Goal: Information Seeking & Learning: Learn about a topic

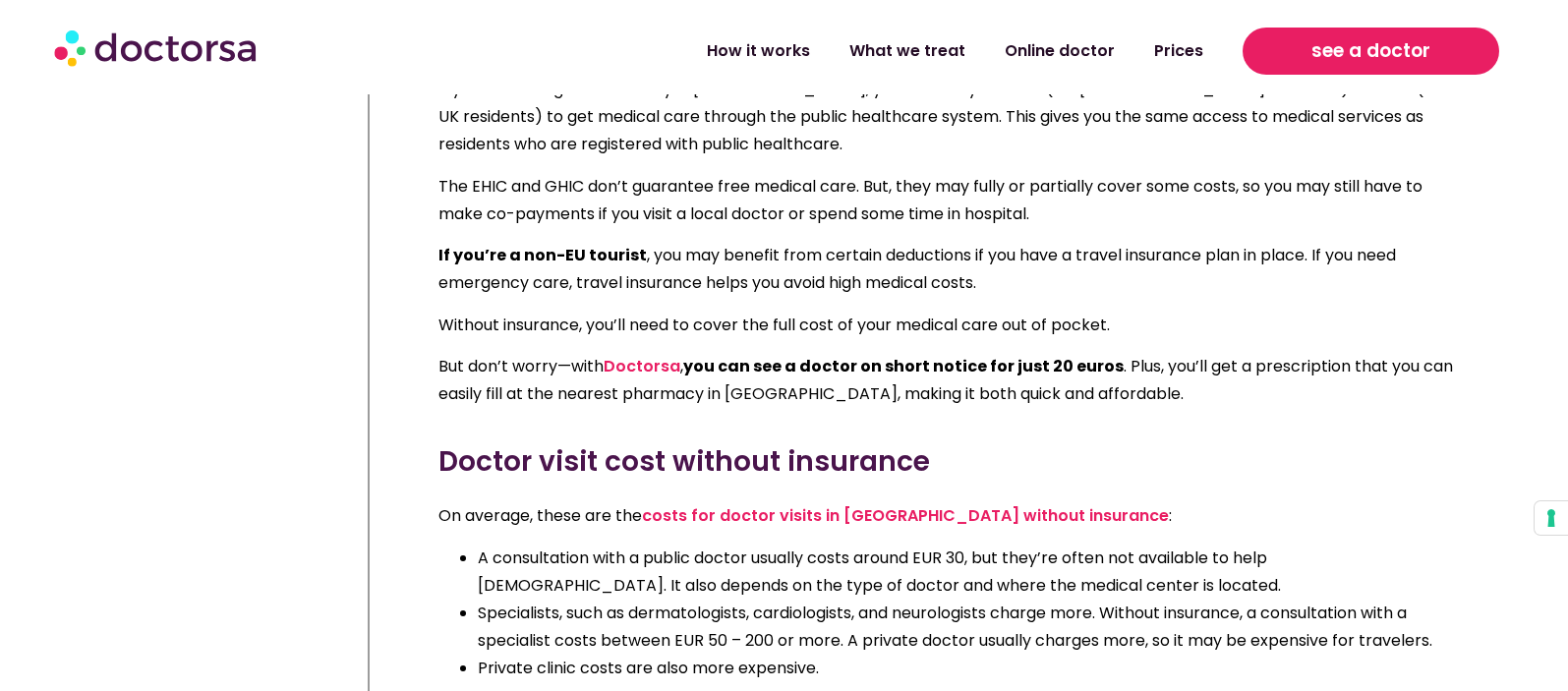
scroll to position [1599, 0]
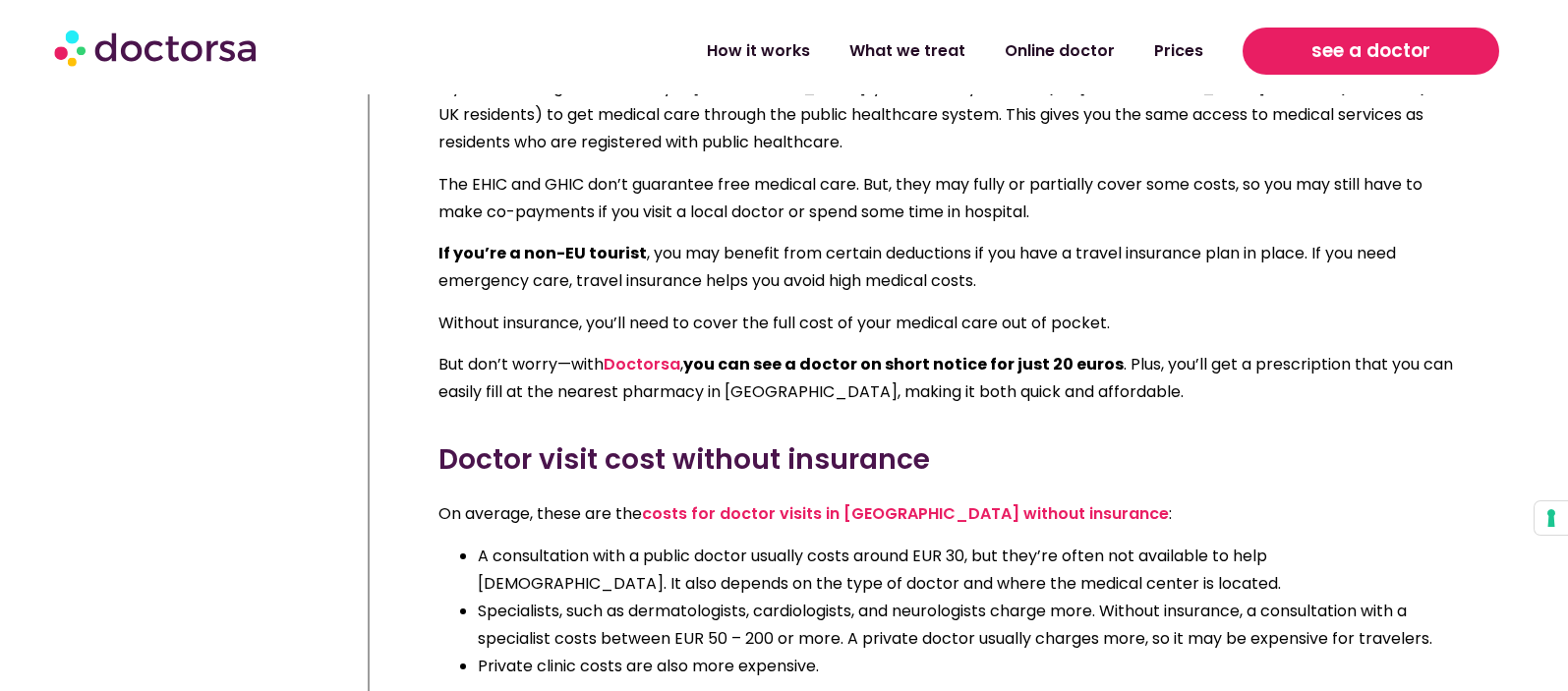
click at [1399, 50] on span "see a doctor" at bounding box center [1371, 51] width 119 height 32
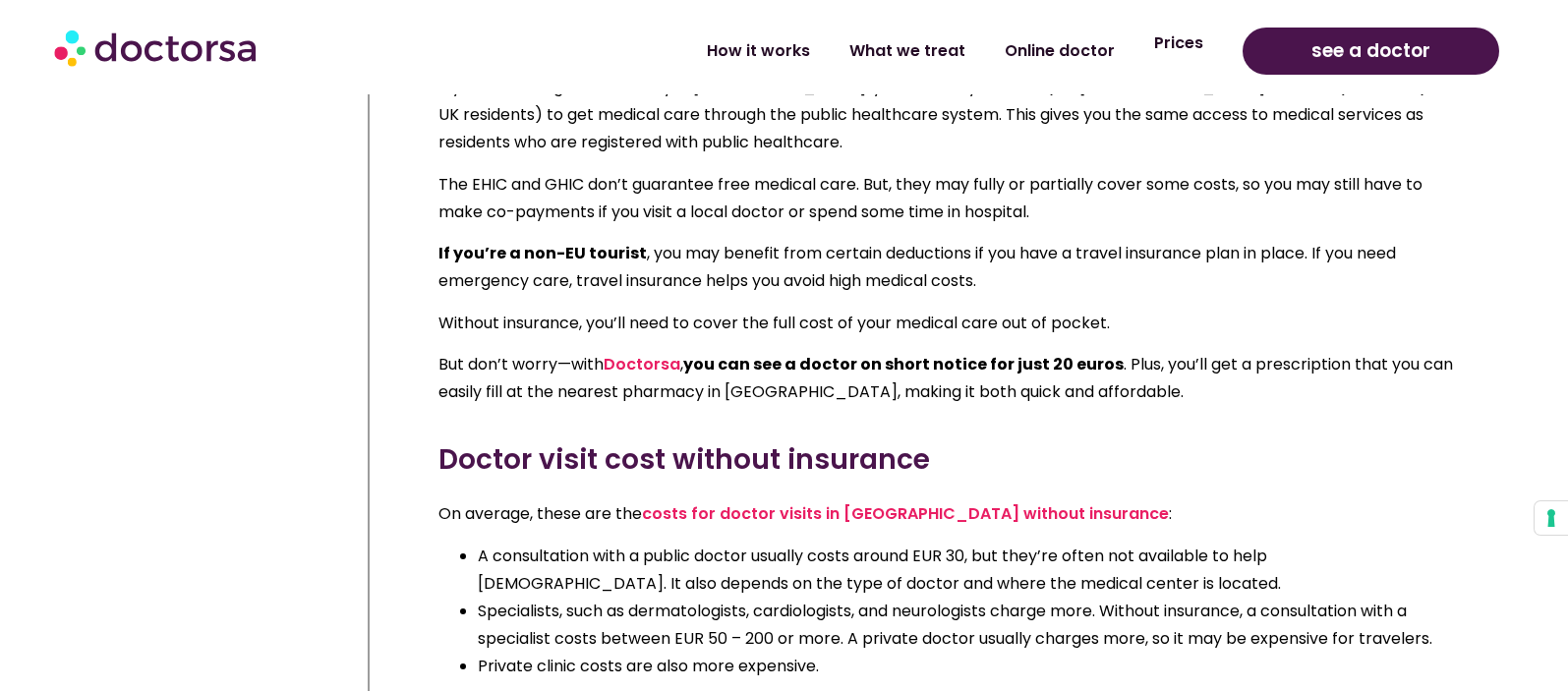
click at [1137, 62] on link "Prices" at bounding box center [1179, 43] width 89 height 45
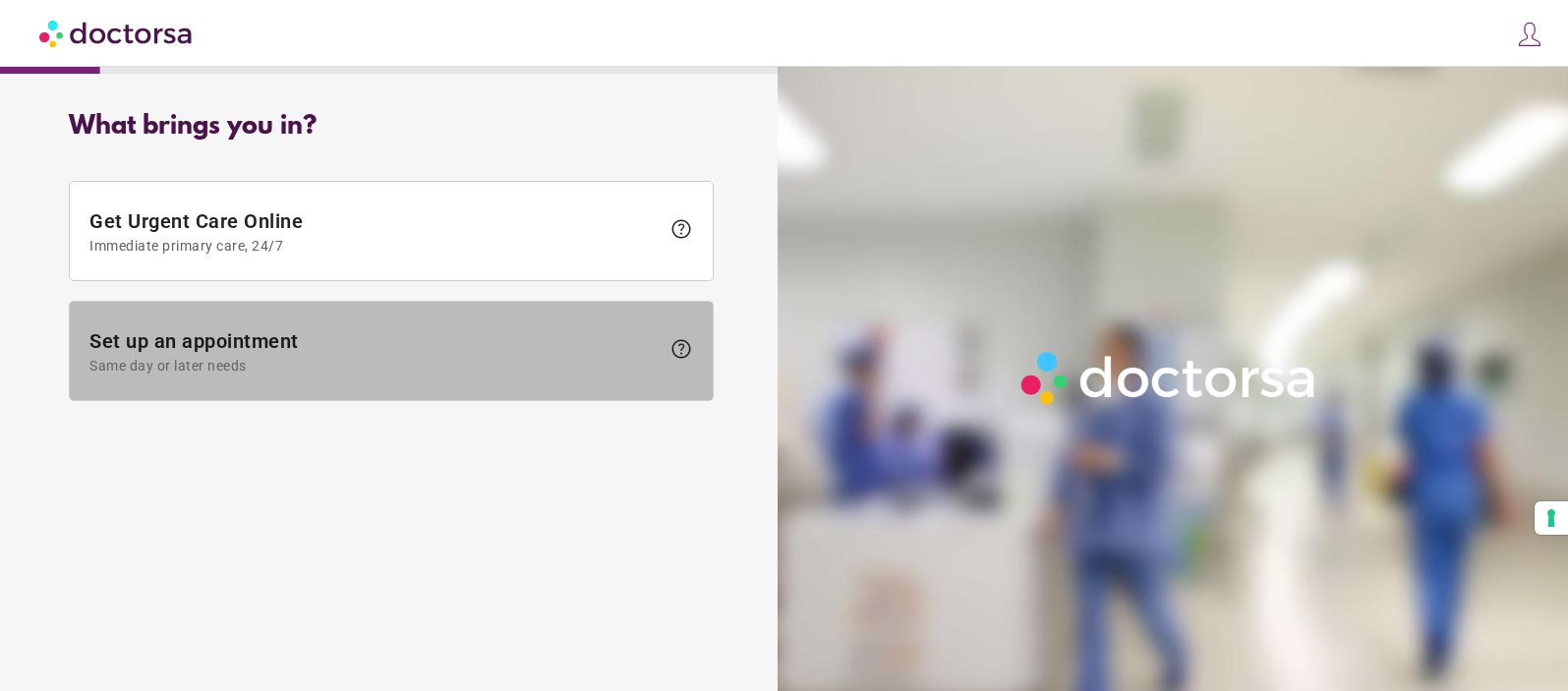
click at [244, 370] on span "Same day or later needs" at bounding box center [375, 366] width 571 height 16
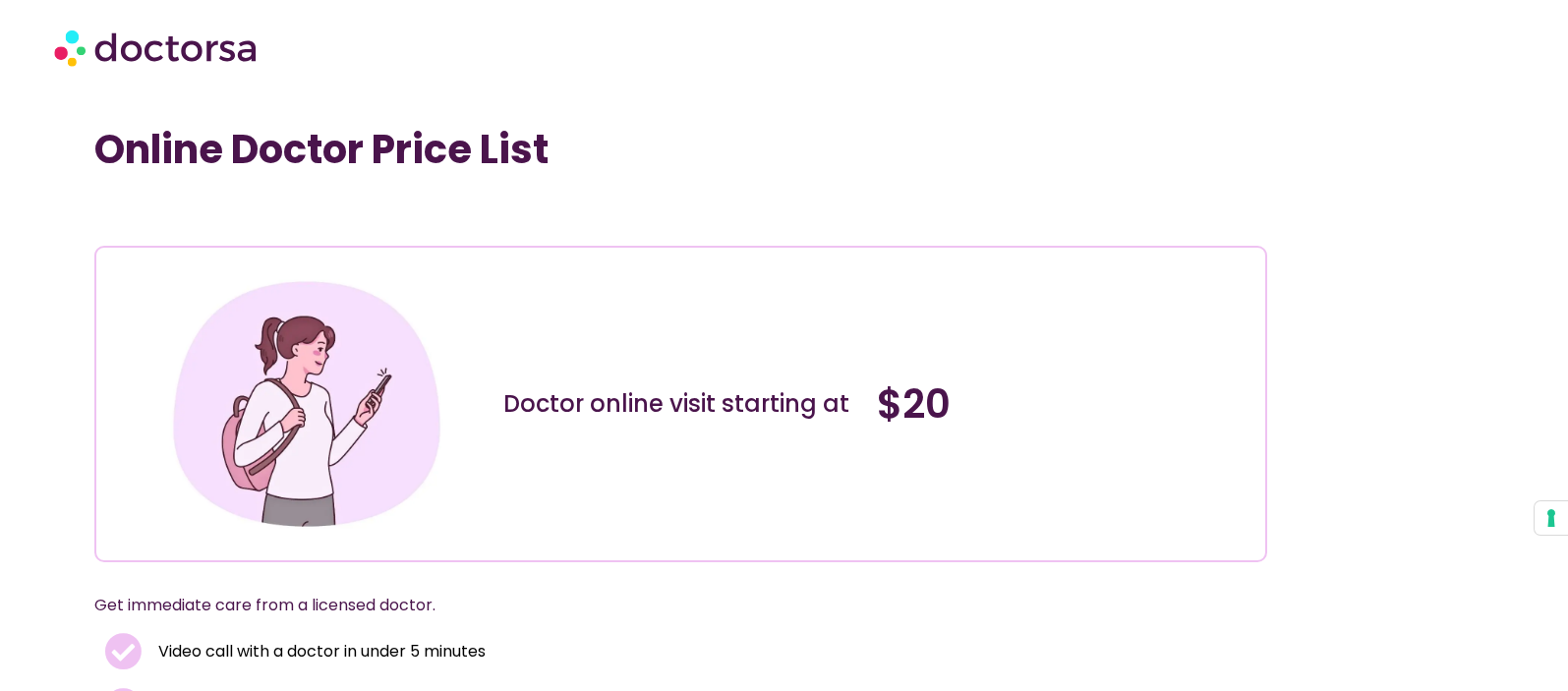
click at [631, 137] on h1 "Online Doctor Price List" at bounding box center [681, 150] width 1173 height 47
